Goal: Information Seeking & Learning: Understand process/instructions

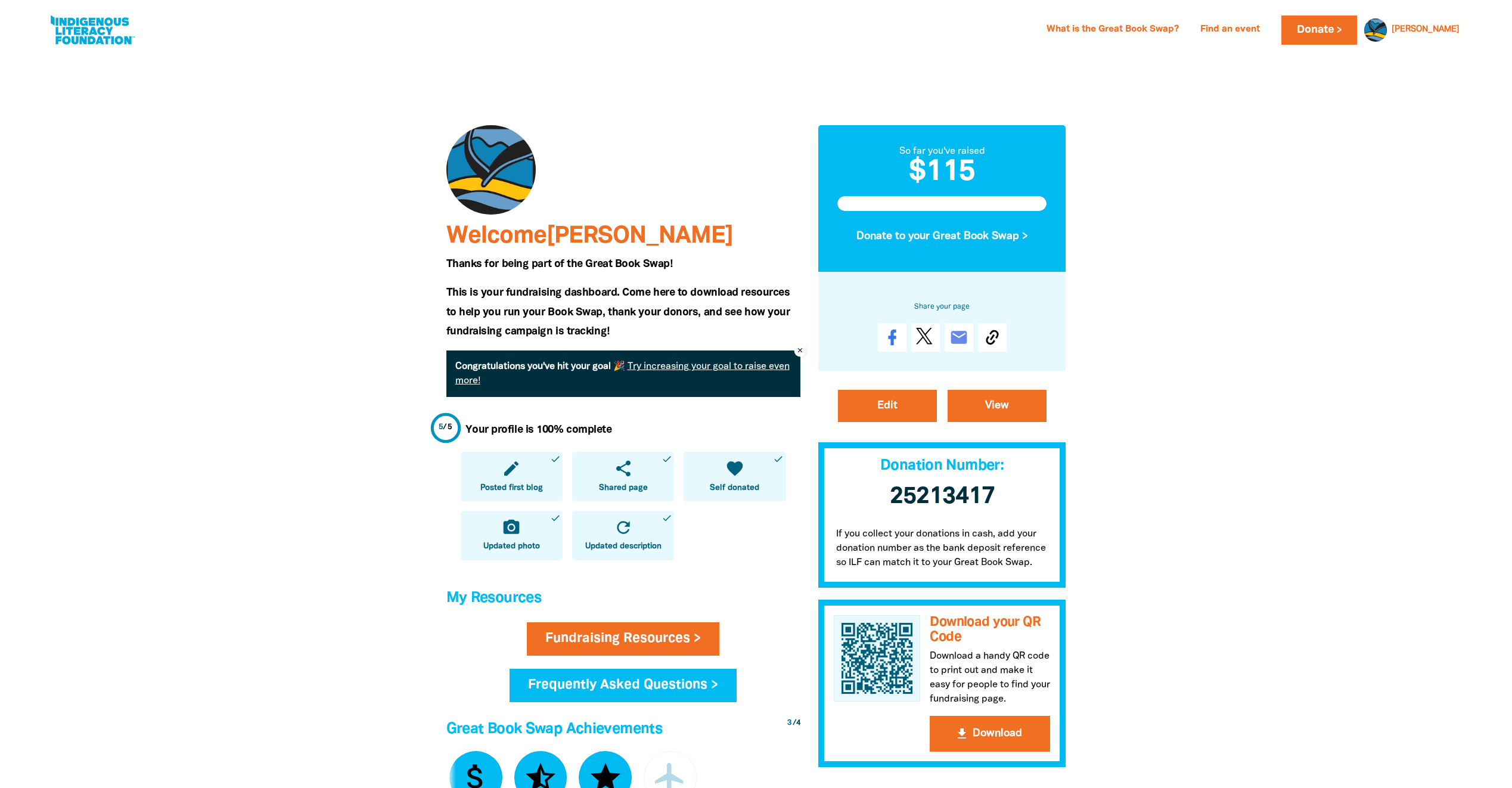
click at [1448, 132] on div at bounding box center [756, 731] width 1512 height 1354
click at [551, 684] on link "Frequently Asked Questions >" at bounding box center [623, 685] width 227 height 34
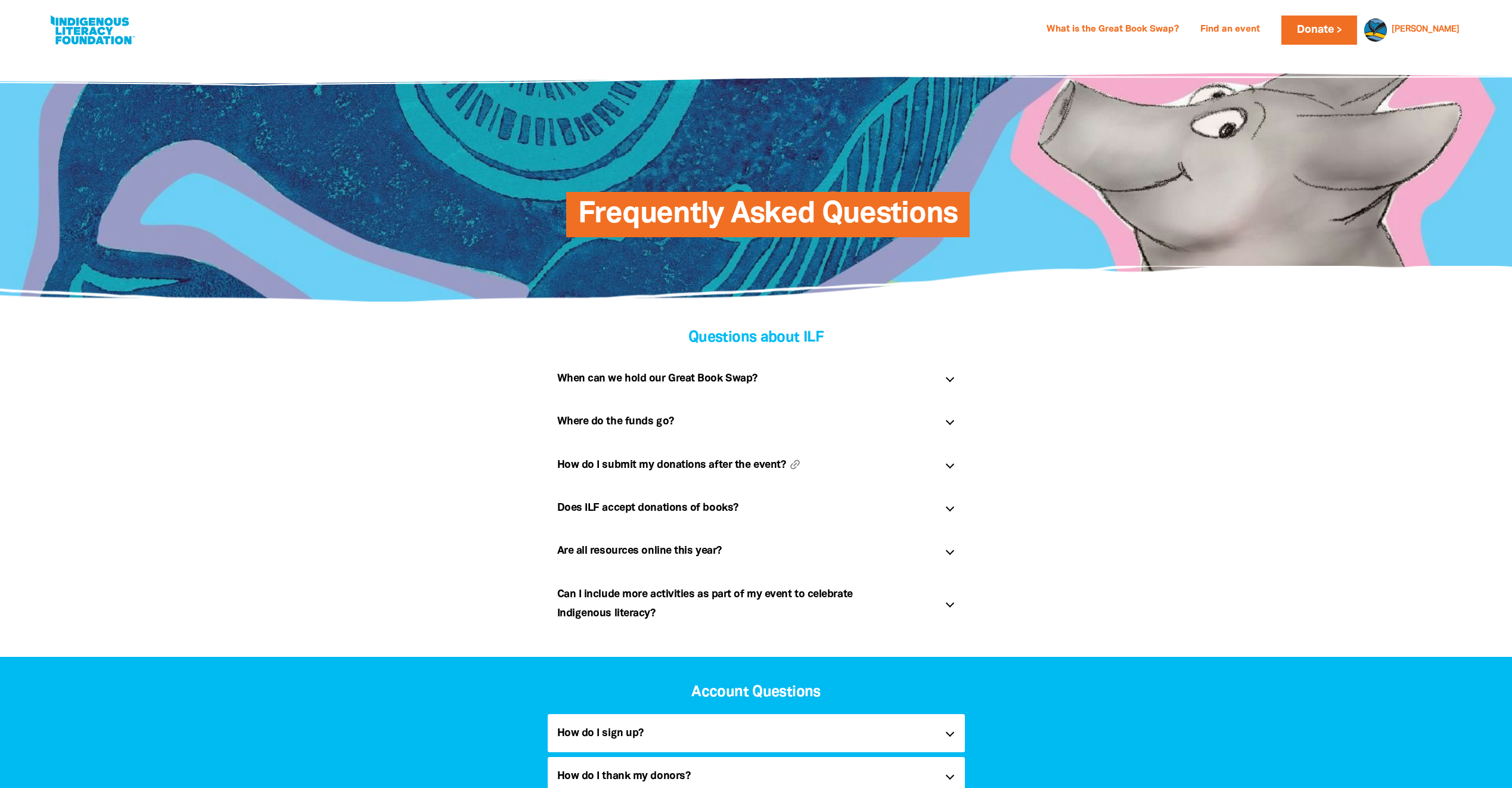
click at [597, 460] on h5 "How do I submit my donations after the event? link" at bounding box center [747, 465] width 378 height 19
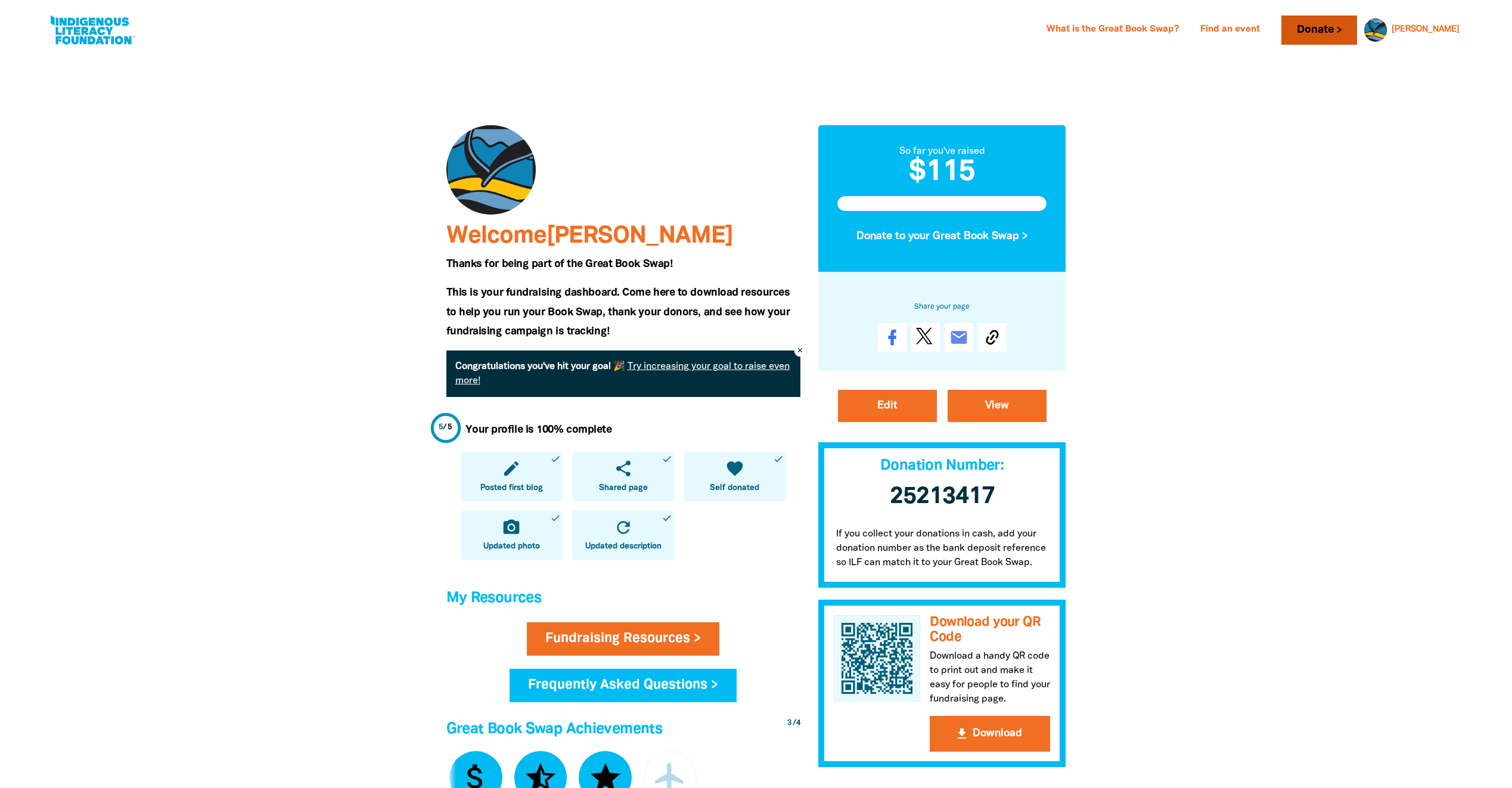
click at [1340, 25] on link "Donate" at bounding box center [1319, 30] width 75 height 29
